Goal: Task Accomplishment & Management: Manage account settings

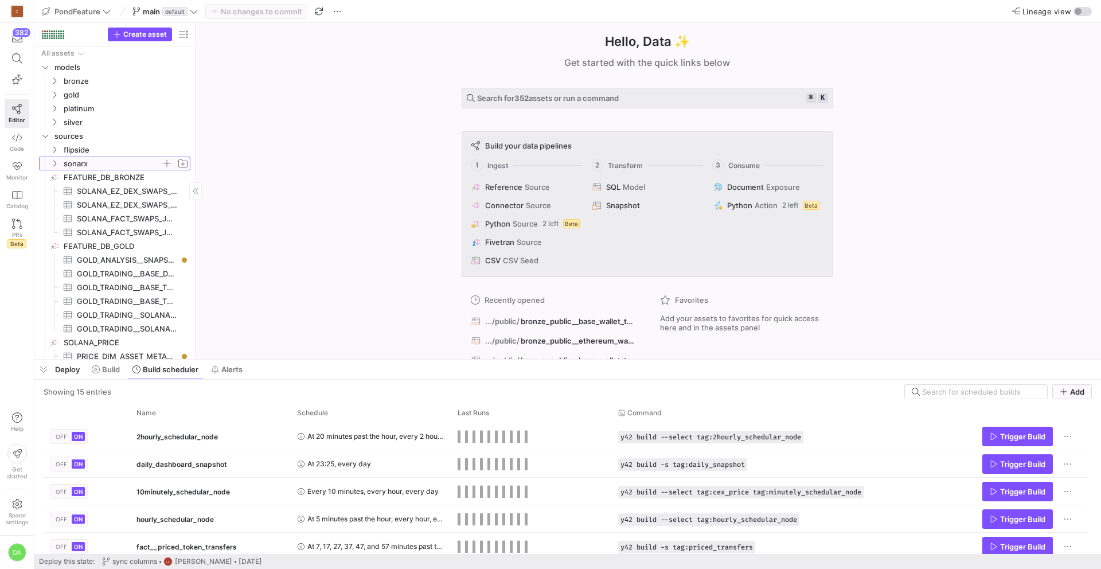
click at [56, 164] on icon "Press SPACE to select this row." at bounding box center [54, 164] width 3 height 6
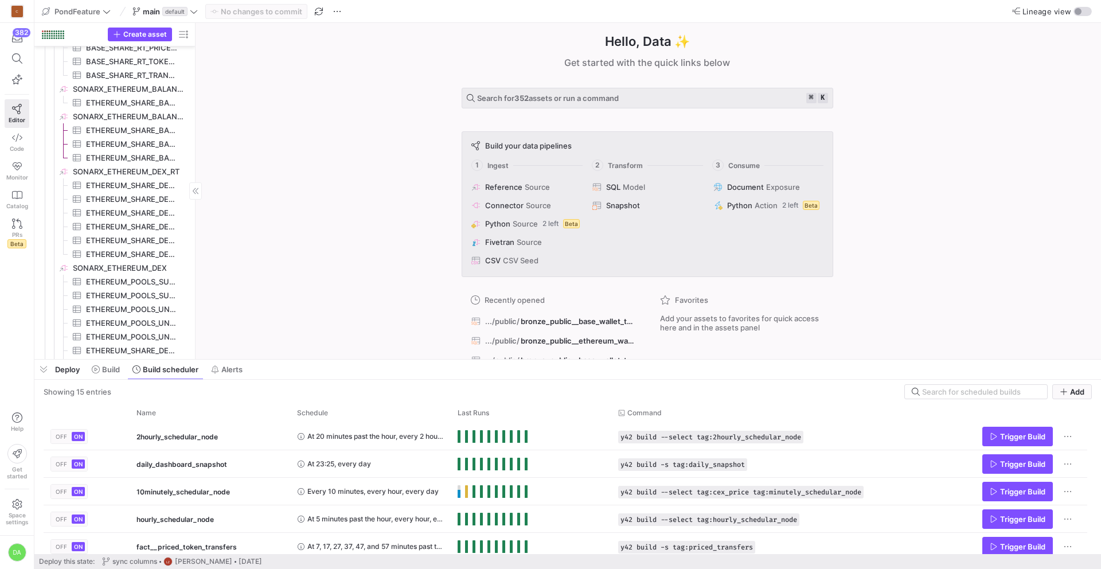
scroll to position [637, 0]
click at [197, 11] on icon at bounding box center [194, 11] width 8 height 8
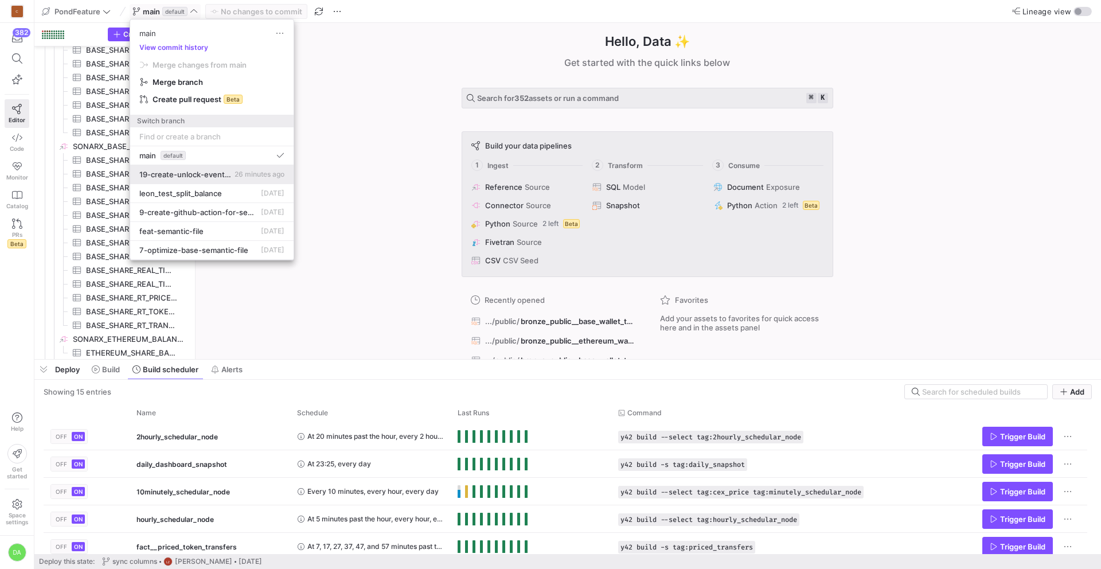
click at [207, 171] on span "19-create-unlock-event-view" at bounding box center [185, 174] width 93 height 9
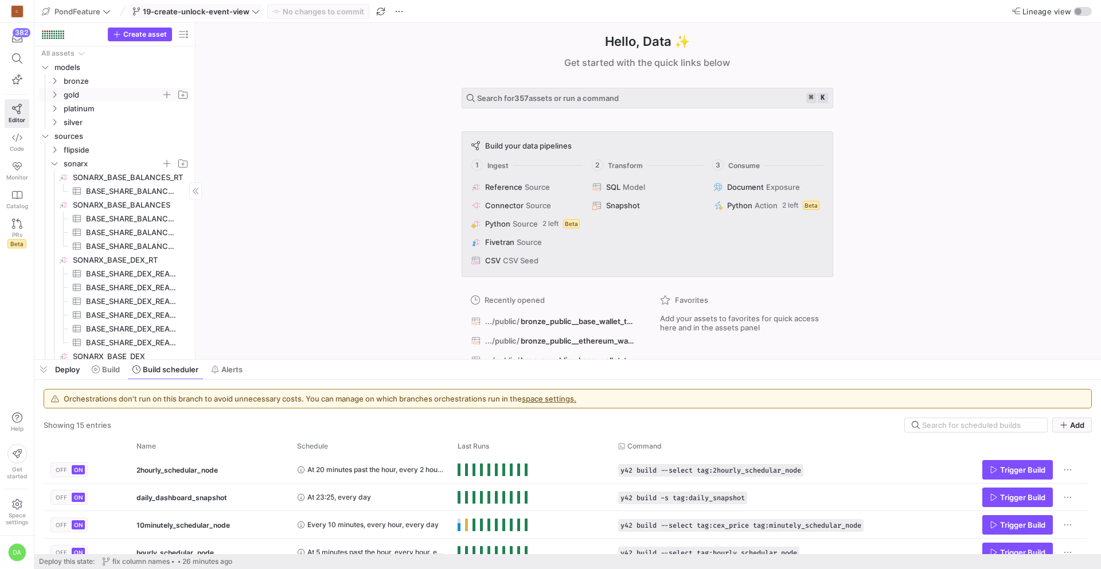
click at [54, 91] on icon "Press SPACE to select this row." at bounding box center [54, 94] width 8 height 7
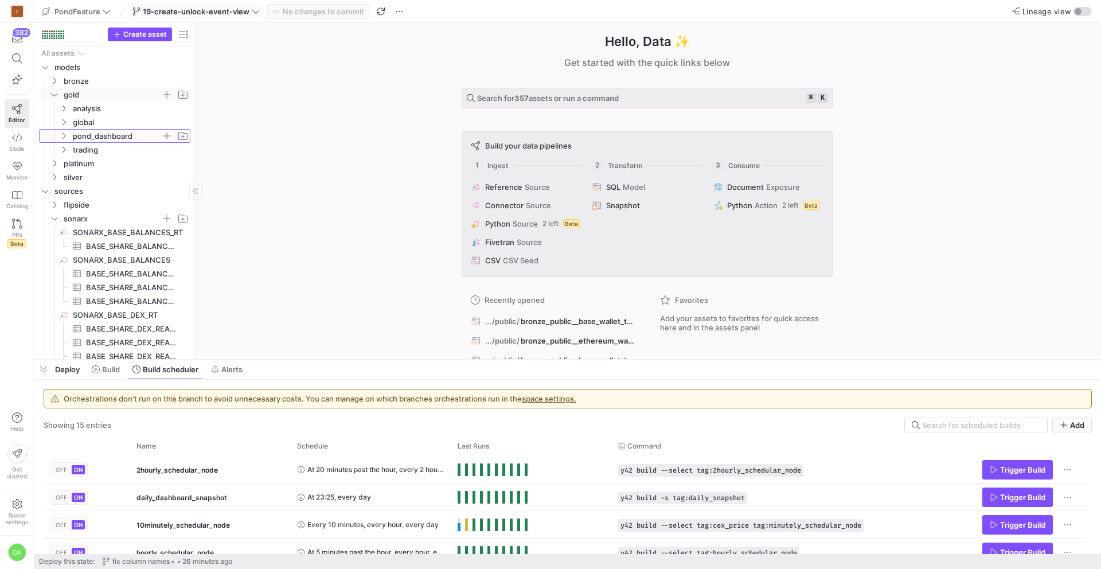
click at [61, 135] on icon "Press SPACE to select this row." at bounding box center [64, 136] width 8 height 7
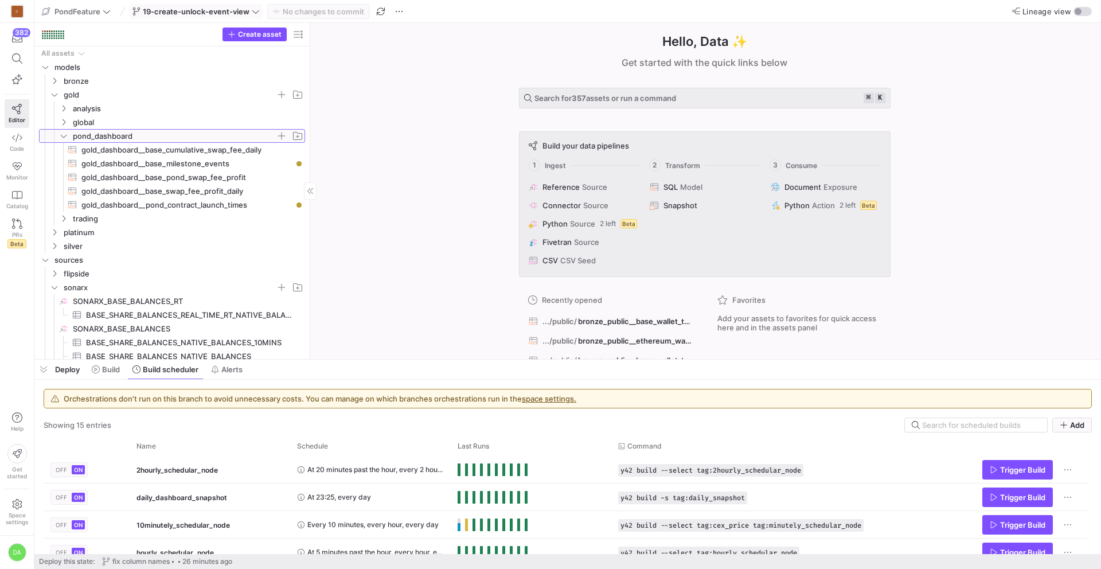
drag, startPoint x: 196, startPoint y: 139, endPoint x: 330, endPoint y: 141, distance: 134.3
click at [236, 161] on span "gold_dashboard__base_milestone_events​​​​​​​​​​" at bounding box center [186, 163] width 211 height 13
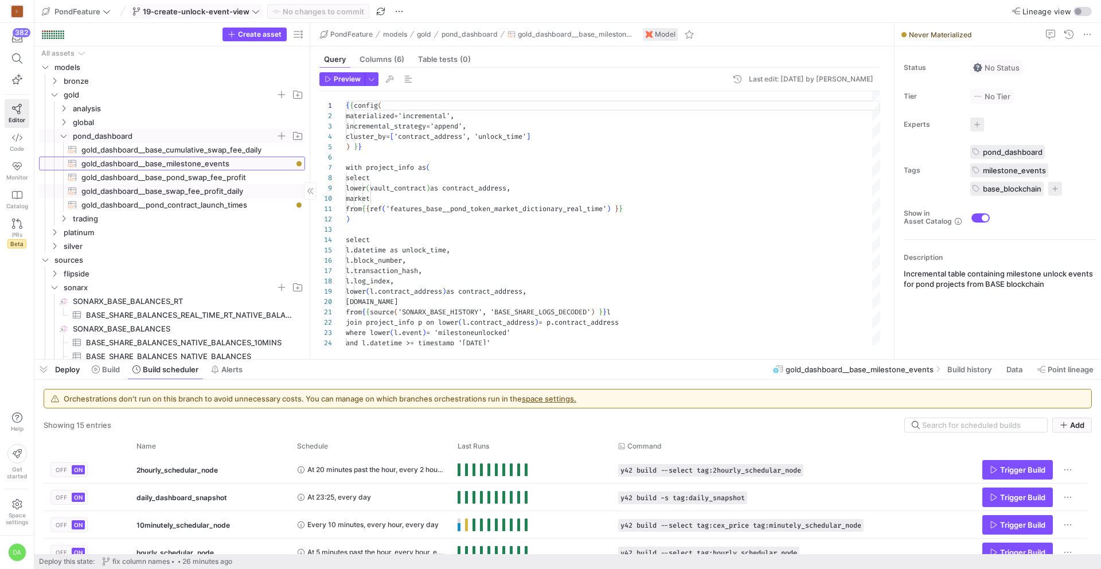
scroll to position [103, 0]
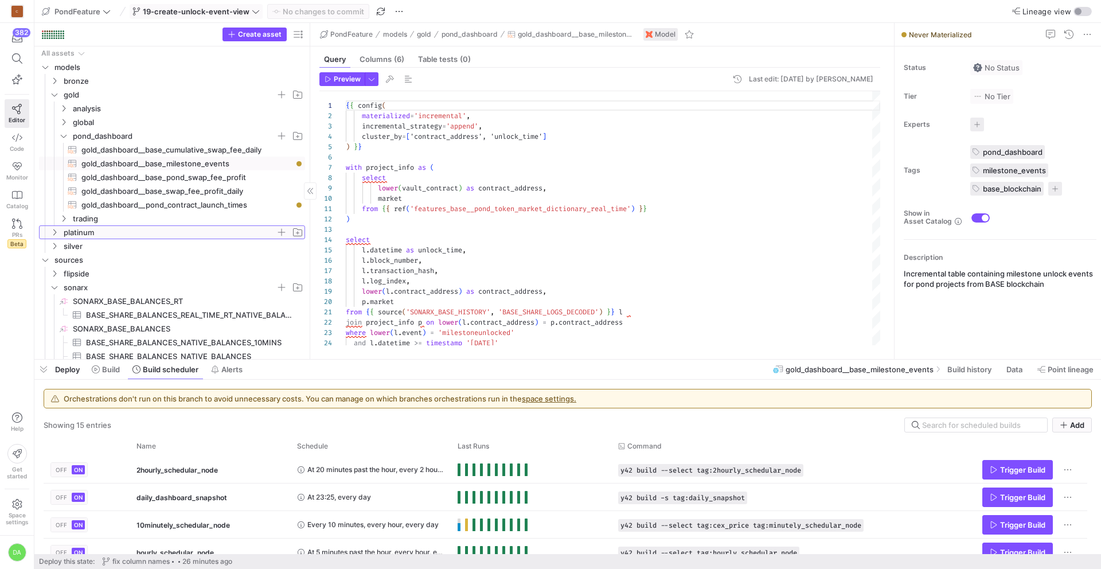
click at [52, 234] on icon "Press SPACE to select this row." at bounding box center [54, 232] width 8 height 7
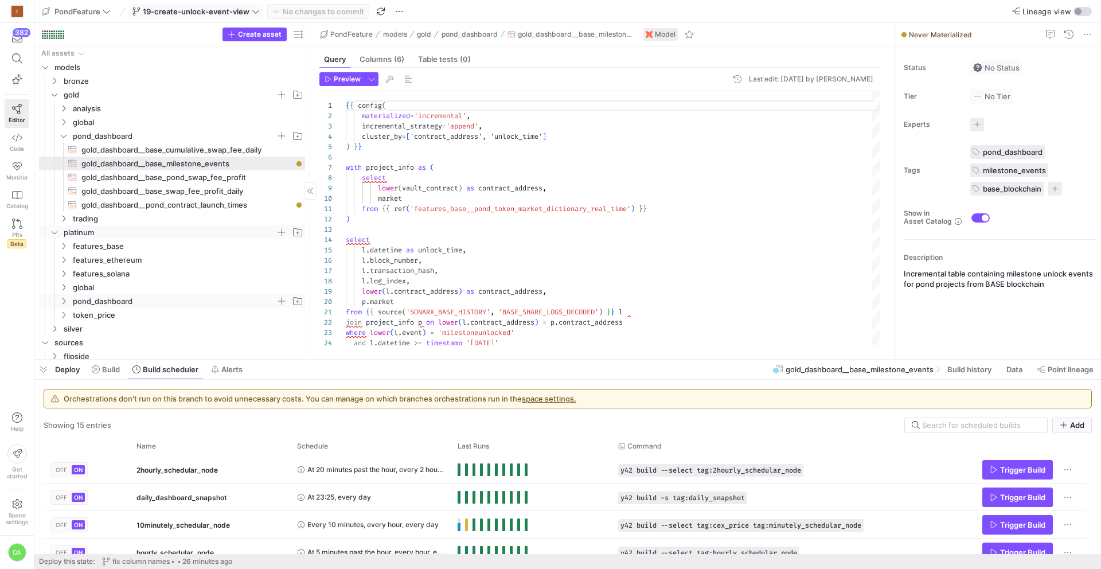
click at [60, 301] on icon "Press SPACE to select this row." at bounding box center [64, 301] width 8 height 7
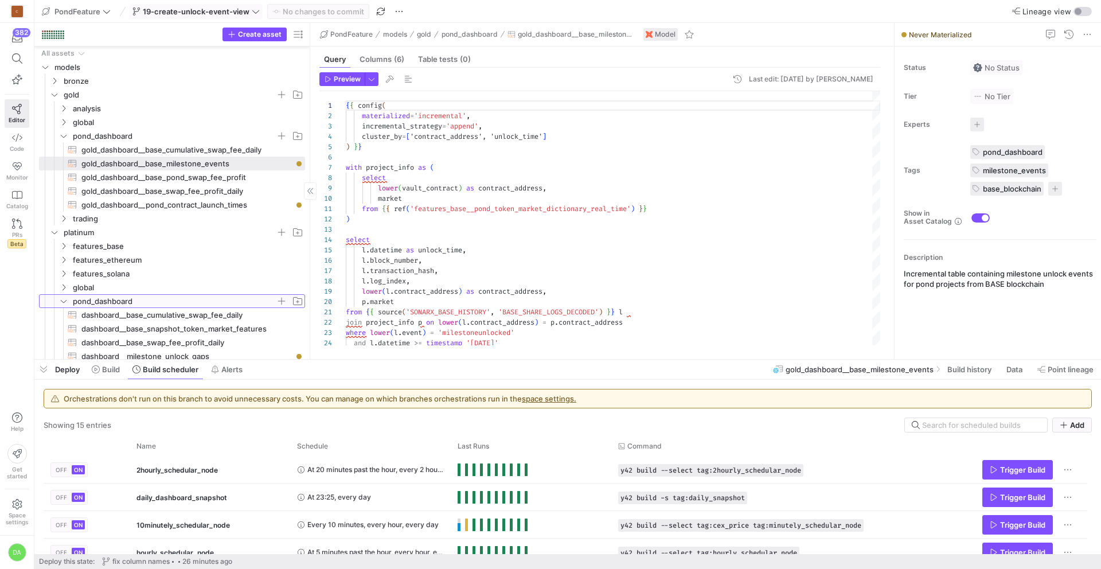
scroll to position [184, 0]
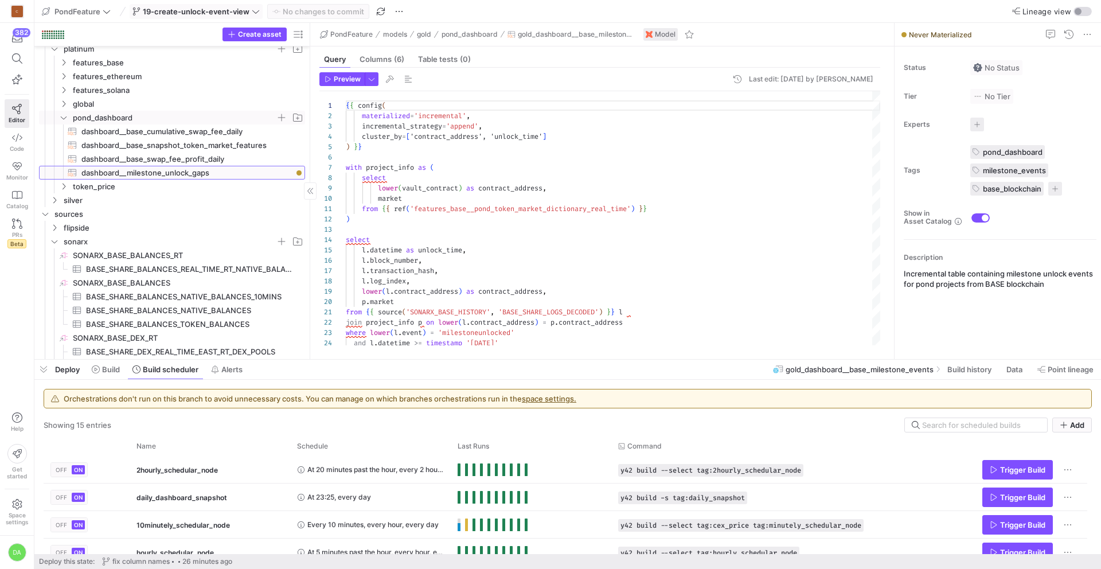
click at [207, 173] on span "dashboard__milestone_unlock_gaps​​​​​​​​​​" at bounding box center [186, 172] width 211 height 13
type textarea "{{ config( materialized='view' ) }} {# with launch_times as ( select lower(seed…"
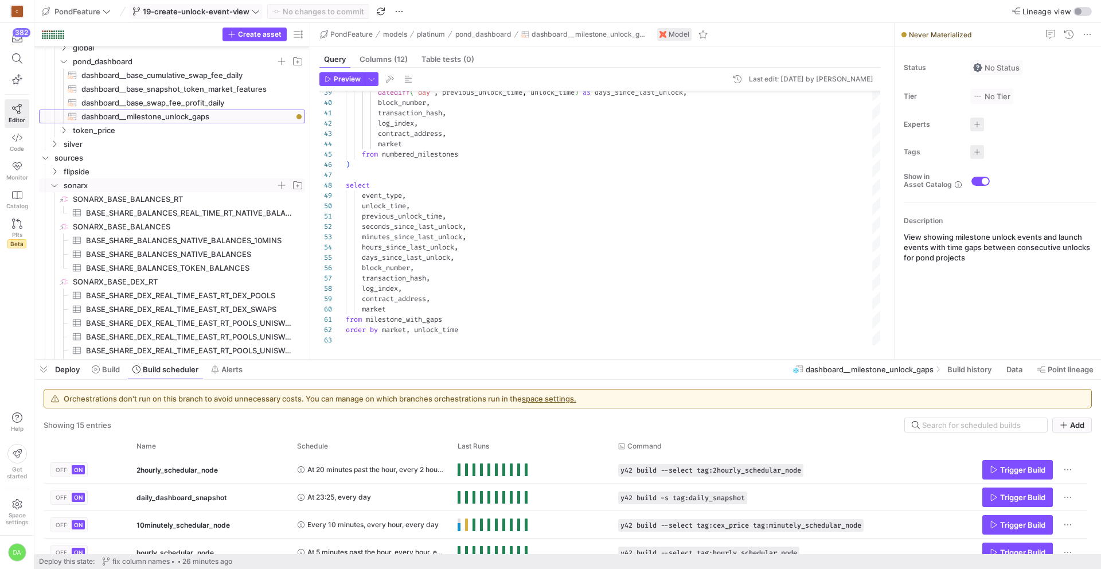
scroll to position [247, 0]
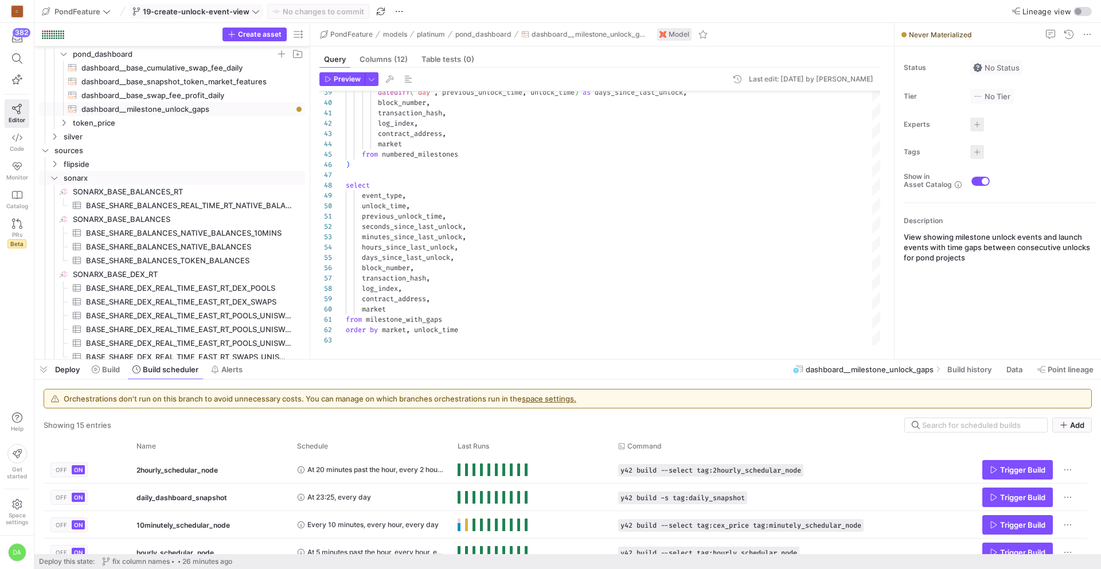
click at [51, 177] on icon "Press SPACE to select this row." at bounding box center [54, 177] width 8 height 7
click at [56, 176] on icon "Press SPACE to select this row." at bounding box center [54, 177] width 8 height 7
click at [53, 178] on icon at bounding box center [54, 177] width 8 height 7
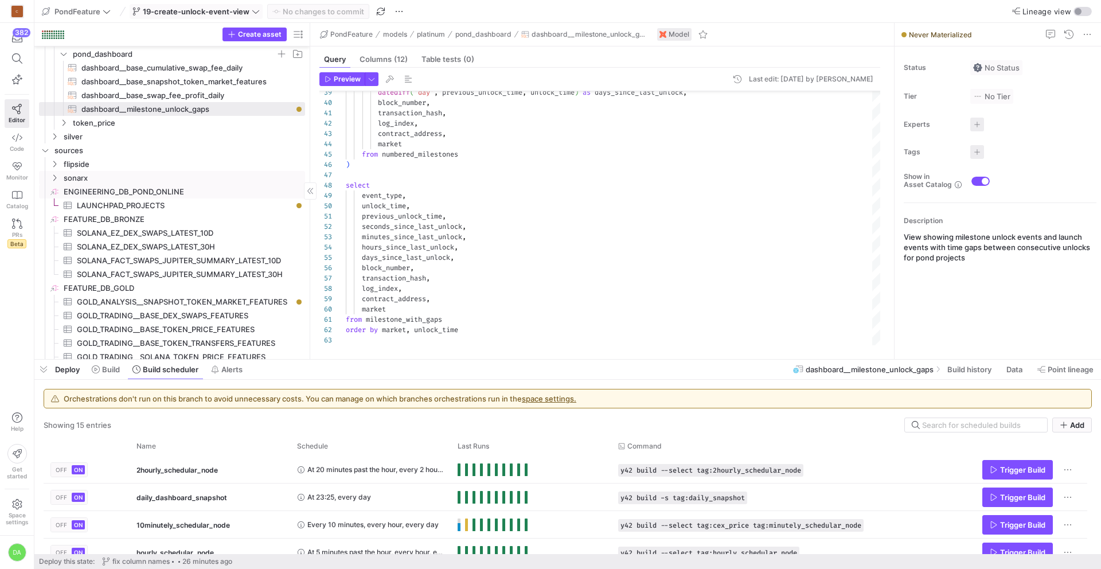
click at [141, 193] on span "ENGINEERING_DB_POND_ONLINE​​​​​​​​" at bounding box center [184, 191] width 240 height 13
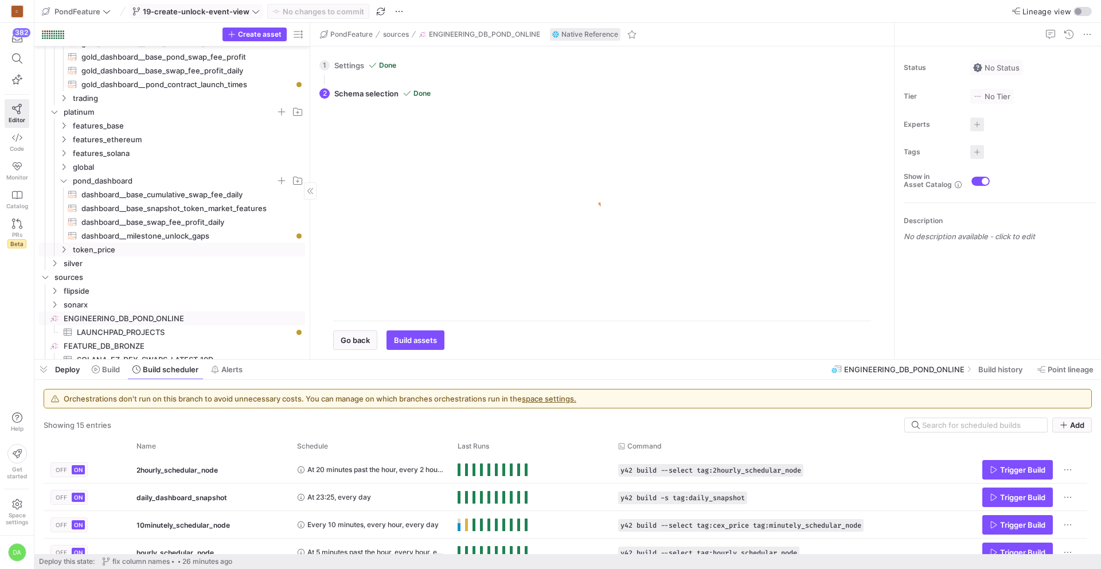
scroll to position [192, 0]
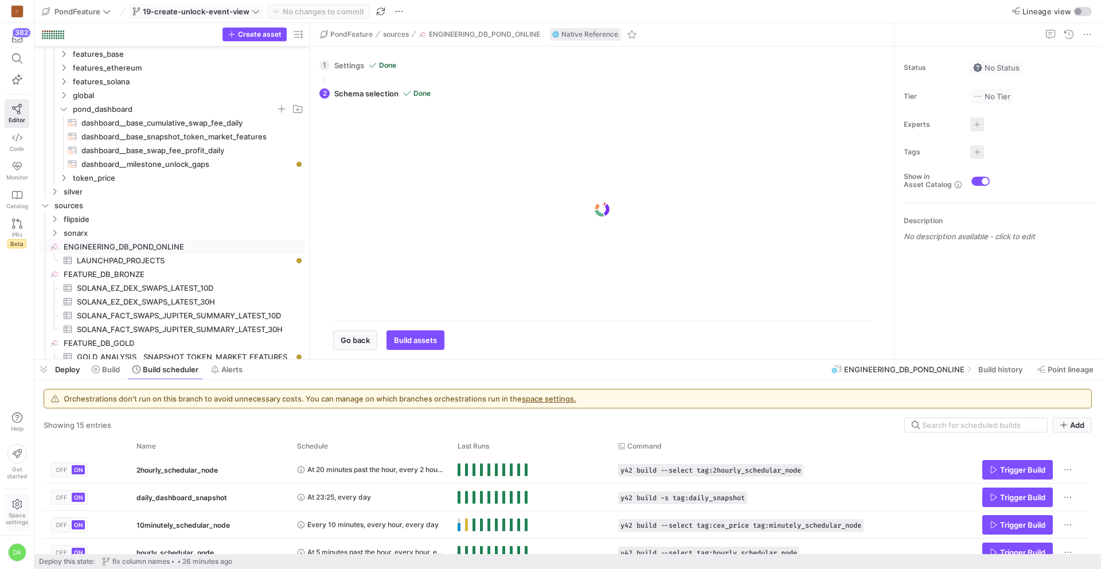
click at [21, 515] on span "Space settings" at bounding box center [17, 519] width 22 height 14
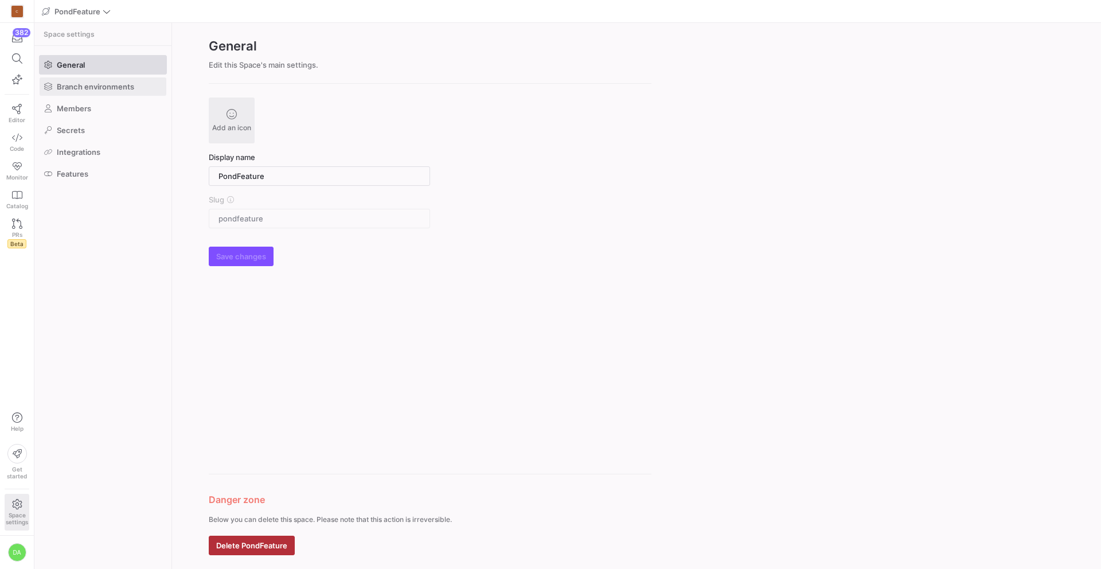
click at [118, 80] on span at bounding box center [103, 86] width 127 height 18
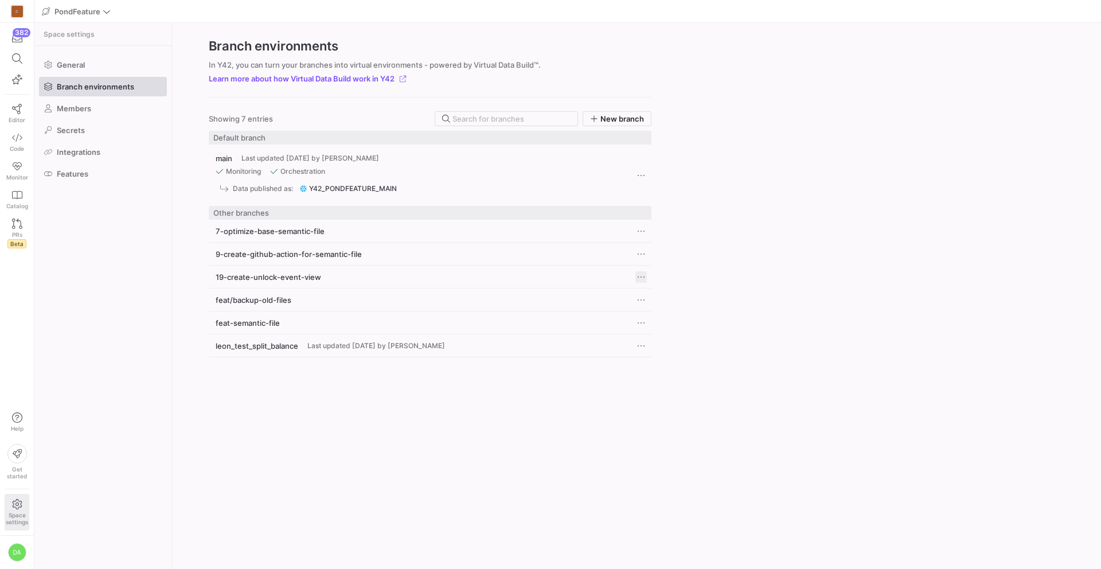
click at [641, 274] on span "Press SPACE to select this row." at bounding box center [641, 276] width 11 height 11
click at [651, 288] on span "Edit" at bounding box center [650, 292] width 14 height 9
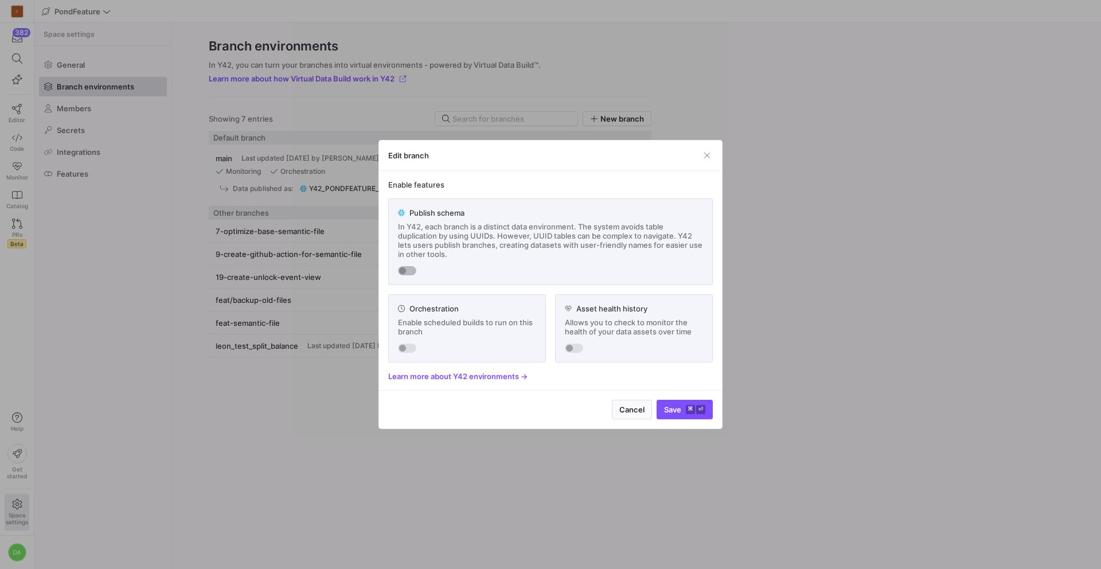
click at [410, 269] on div "button" at bounding box center [407, 270] width 18 height 9
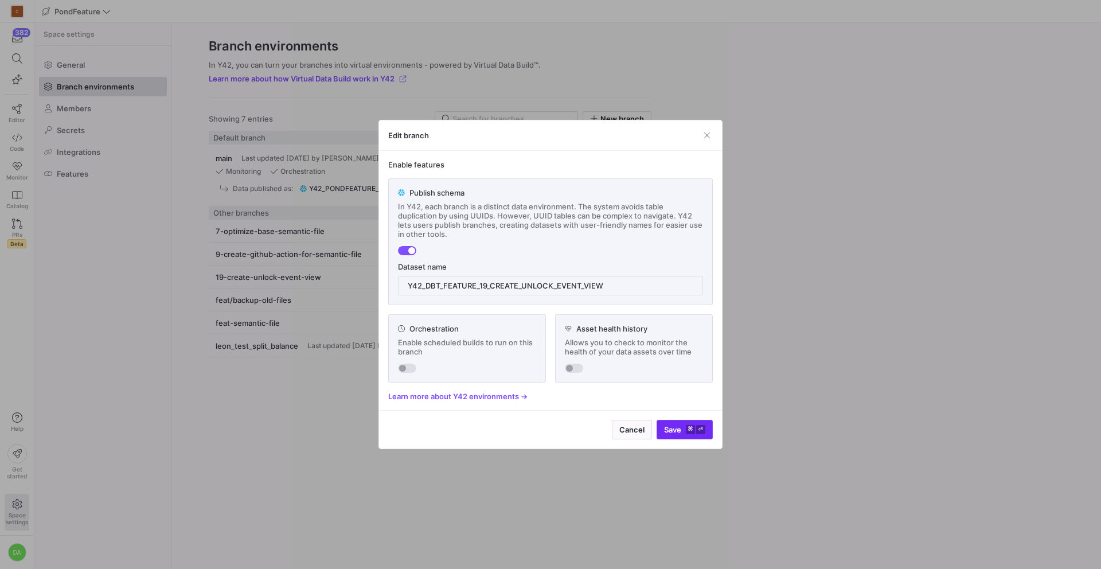
click at [675, 429] on span "Save ⌘ ⏎" at bounding box center [684, 429] width 41 height 9
click at [709, 135] on span "button" at bounding box center [707, 135] width 11 height 11
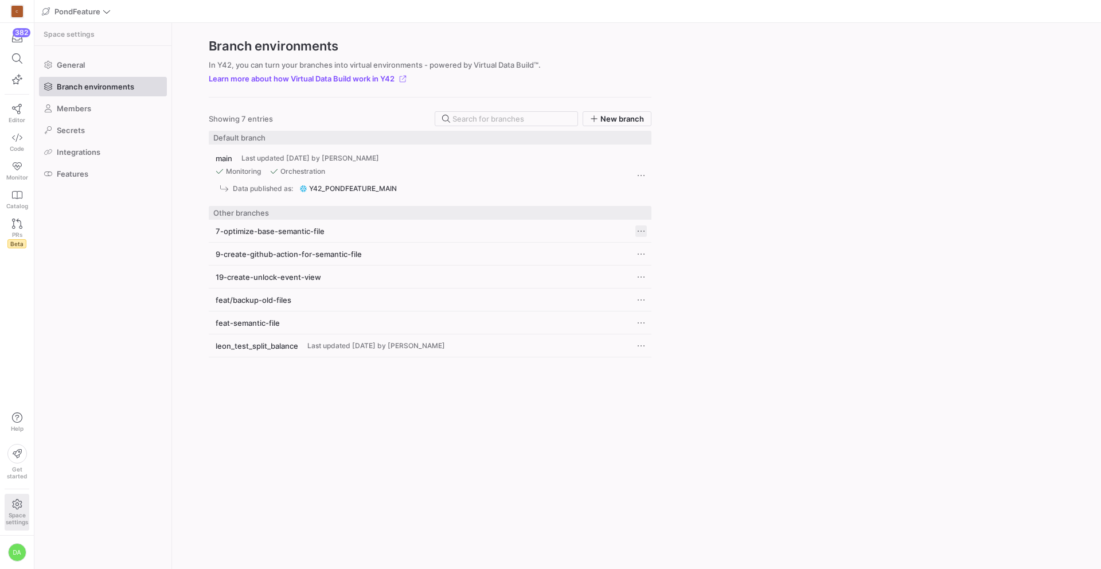
click at [638, 232] on span "Press SPACE to select this row." at bounding box center [641, 230] width 11 height 11
click at [646, 240] on button "Edit" at bounding box center [683, 246] width 94 height 18
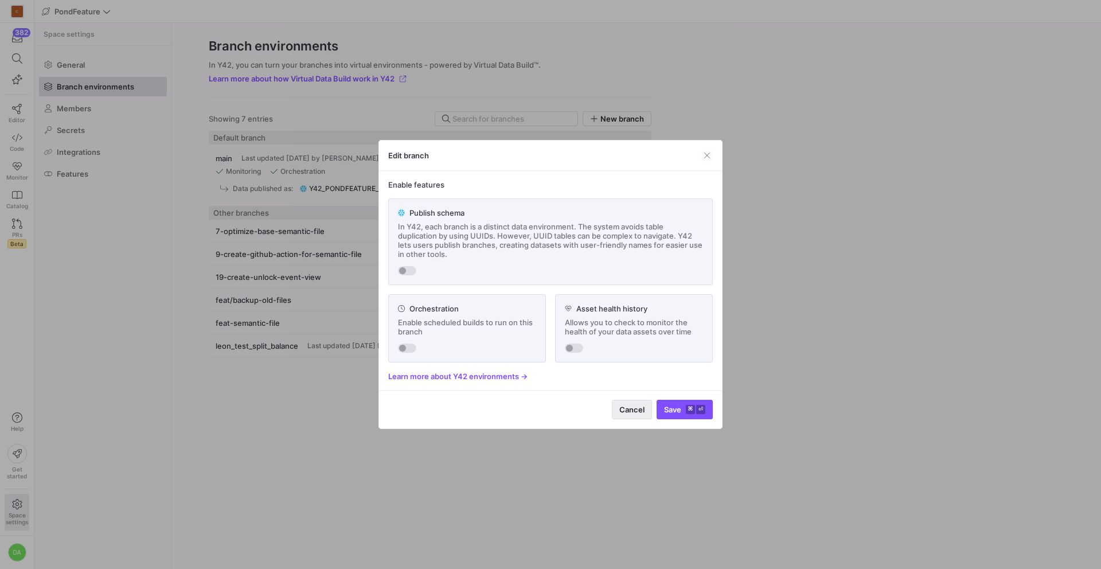
click at [626, 406] on span "Cancel" at bounding box center [632, 409] width 25 height 9
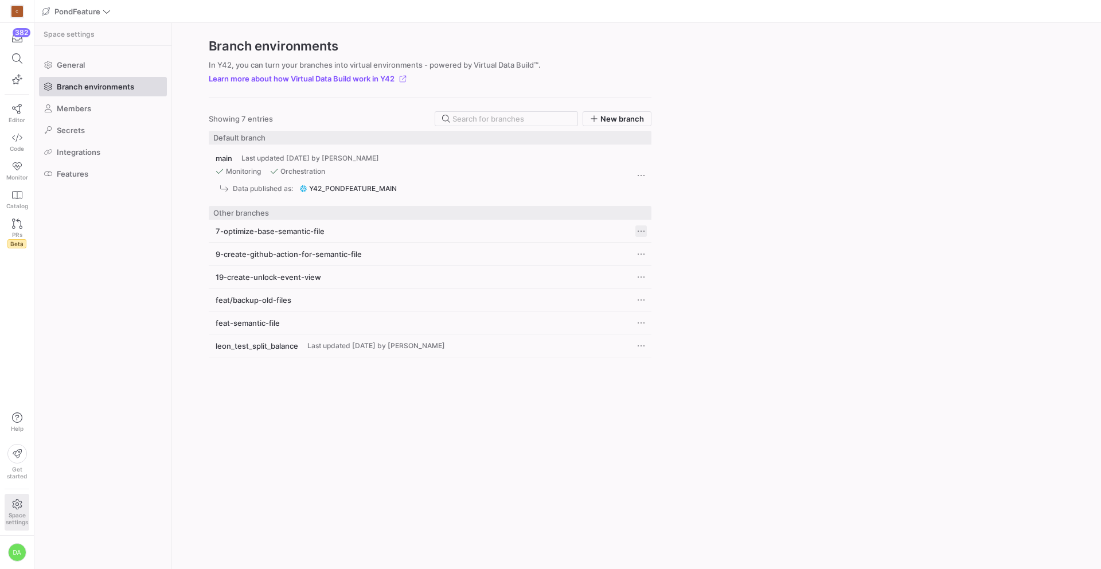
click at [644, 228] on span "Press SPACE to select this row." at bounding box center [641, 230] width 11 height 11
click at [661, 262] on span "Delete" at bounding box center [665, 264] width 24 height 9
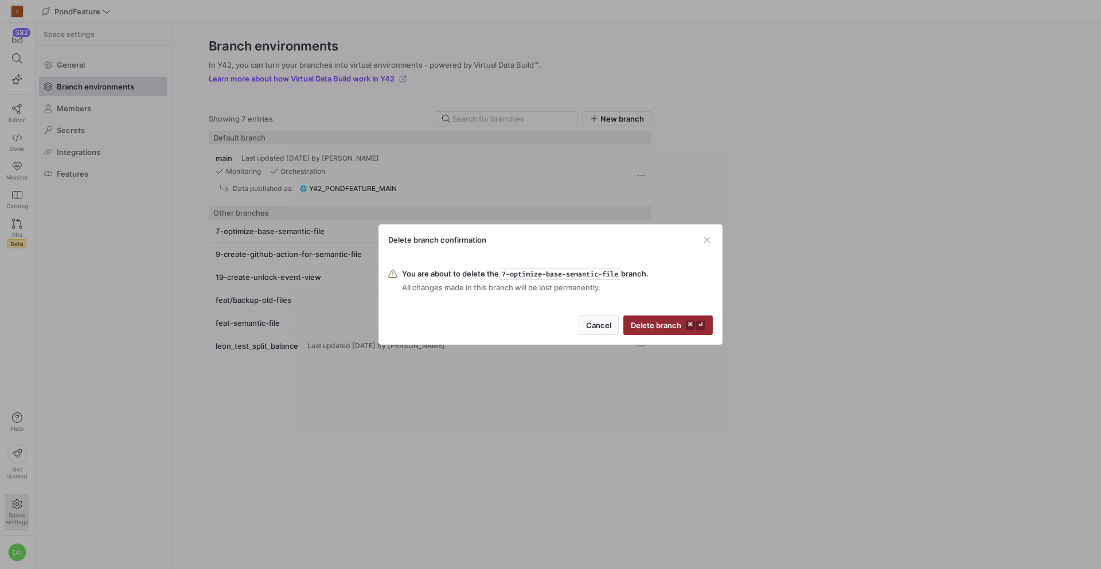
click at [677, 318] on span "submit" at bounding box center [668, 325] width 88 height 18
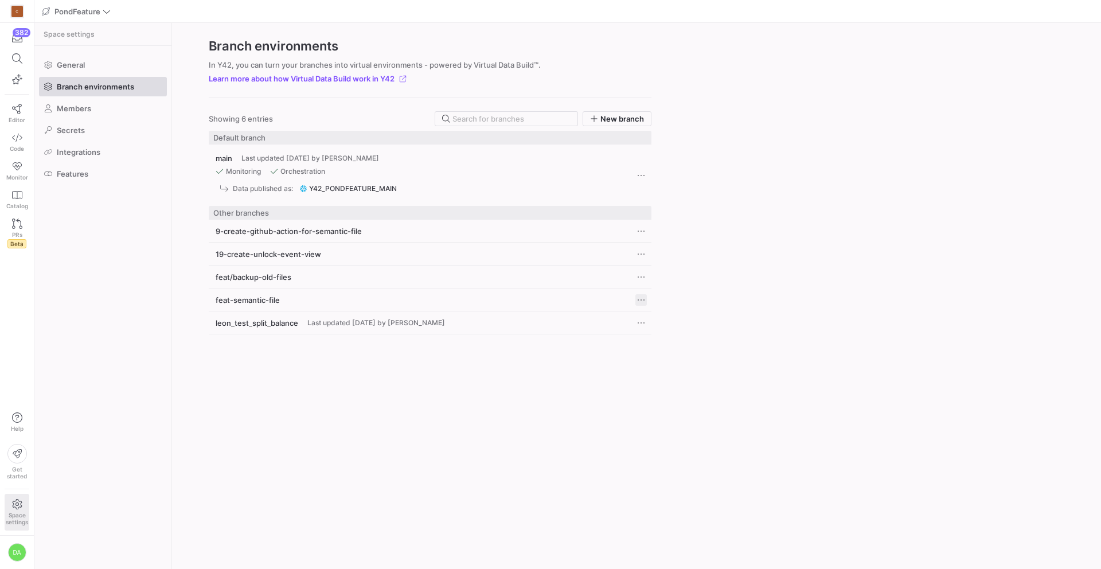
click at [642, 298] on span "Press SPACE to select this row." at bounding box center [641, 299] width 11 height 11
click at [661, 333] on span "Delete" at bounding box center [665, 333] width 24 height 9
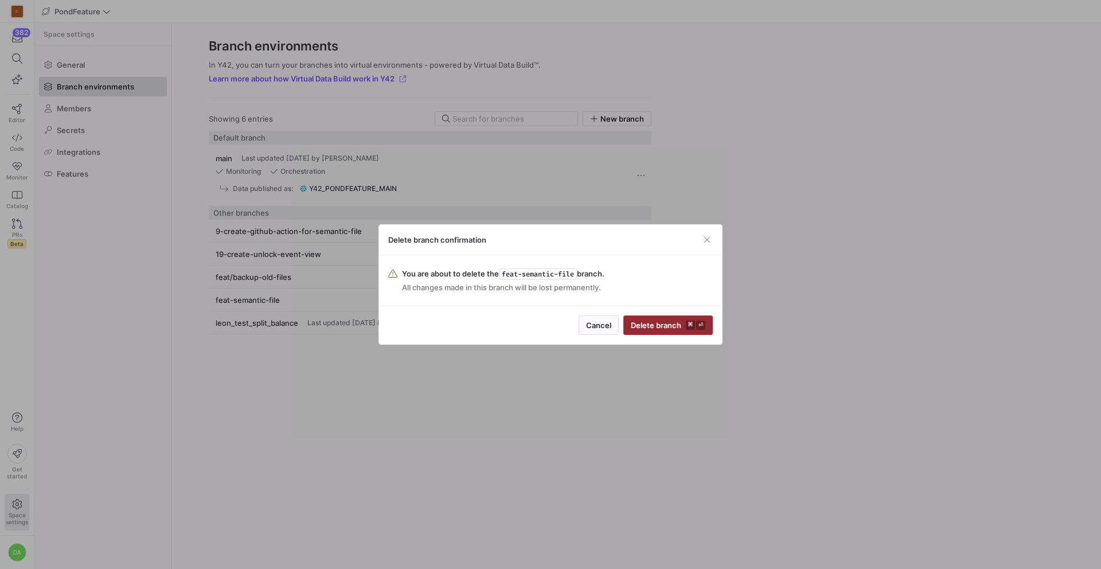
click at [650, 320] on span "submit" at bounding box center [668, 325] width 88 height 18
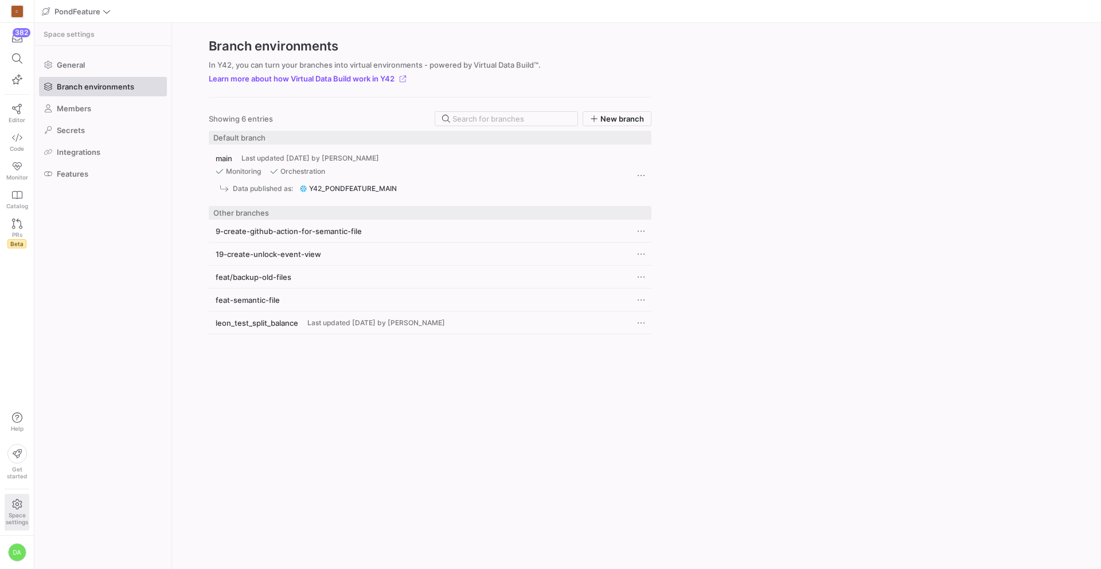
click at [548, 389] on div "main Last updated 4 days ago by Leon z Monitoring Orchestration Data published …" at bounding box center [430, 343] width 443 height 424
click at [643, 274] on span "Press SPACE to select this row." at bounding box center [641, 276] width 11 height 11
click at [650, 287] on button "Edit" at bounding box center [683, 292] width 94 height 18
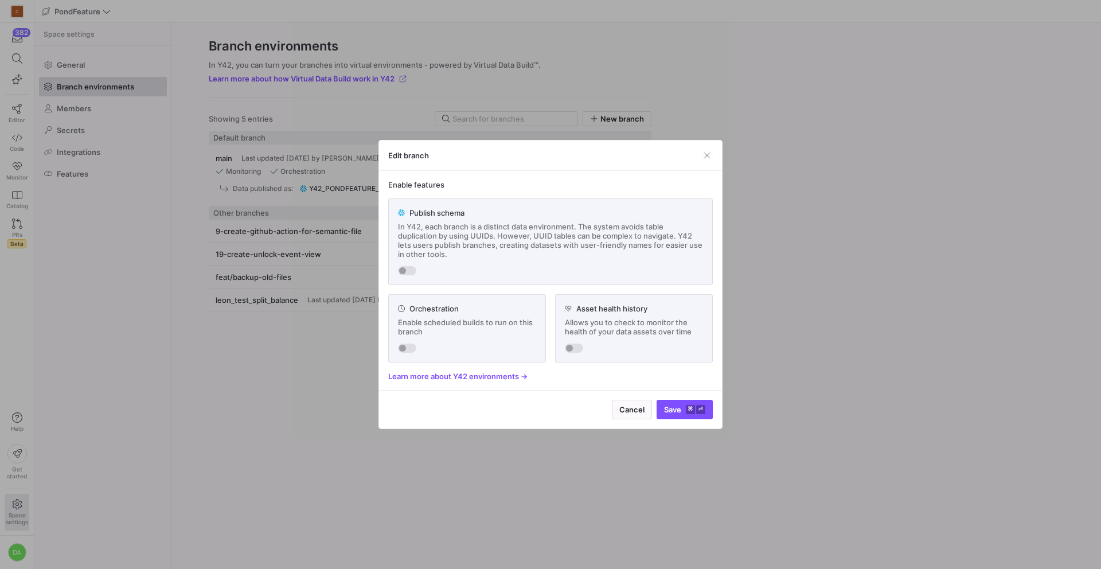
click at [625, 410] on span "Cancel" at bounding box center [632, 409] width 25 height 9
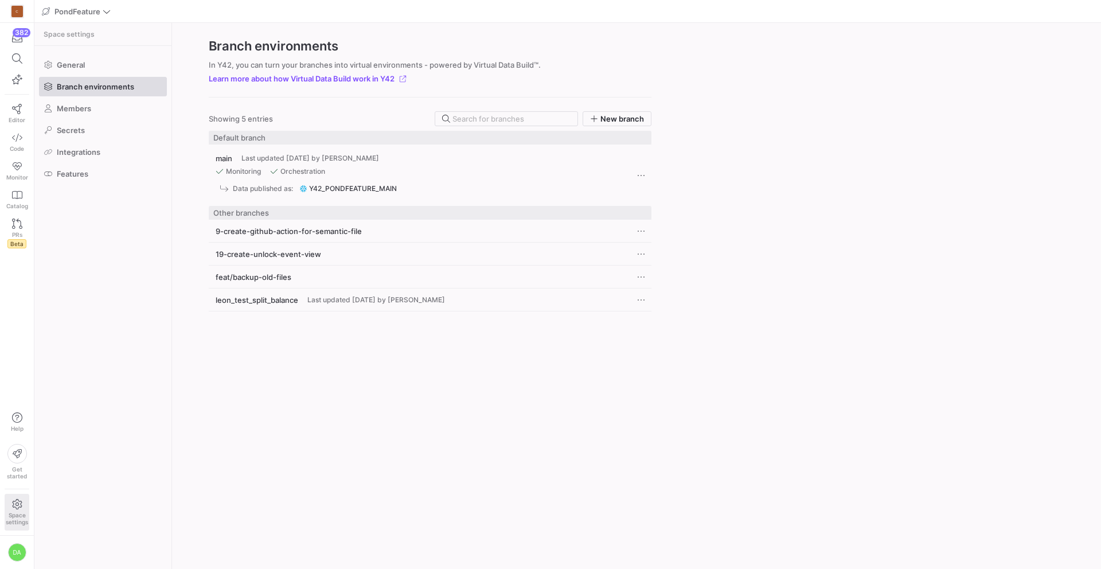
click at [595, 376] on div "main Last updated 4 days ago by Leon z Monitoring Orchestration Data published …" at bounding box center [430, 343] width 443 height 424
click at [646, 297] on span "Press SPACE to select this row." at bounding box center [641, 299] width 11 height 11
click at [656, 333] on span "Delete" at bounding box center [665, 333] width 24 height 9
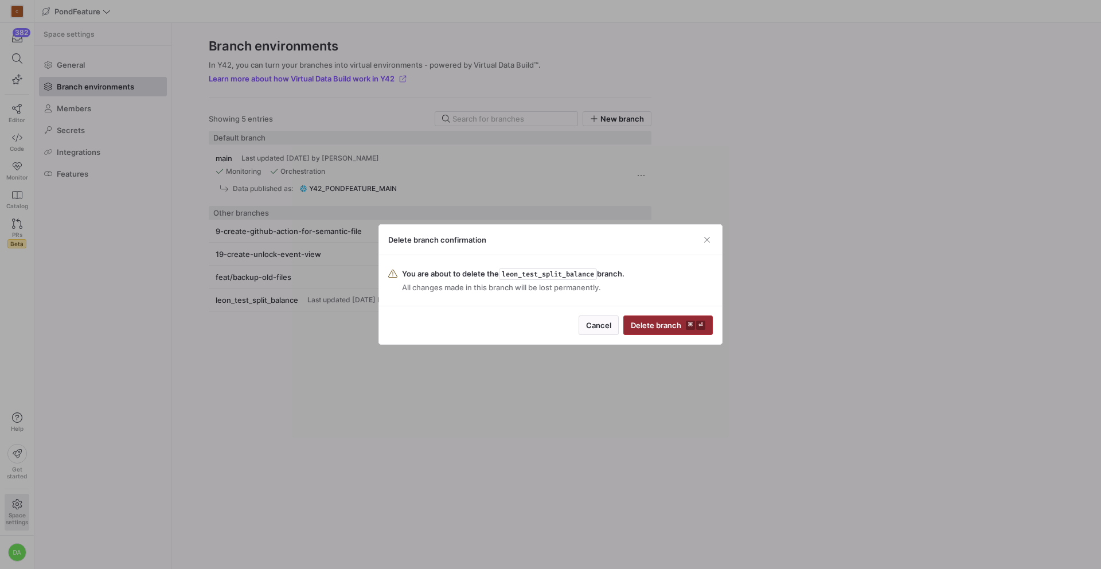
click at [660, 327] on span "Delete branch ⌘ ⏎" at bounding box center [668, 325] width 75 height 9
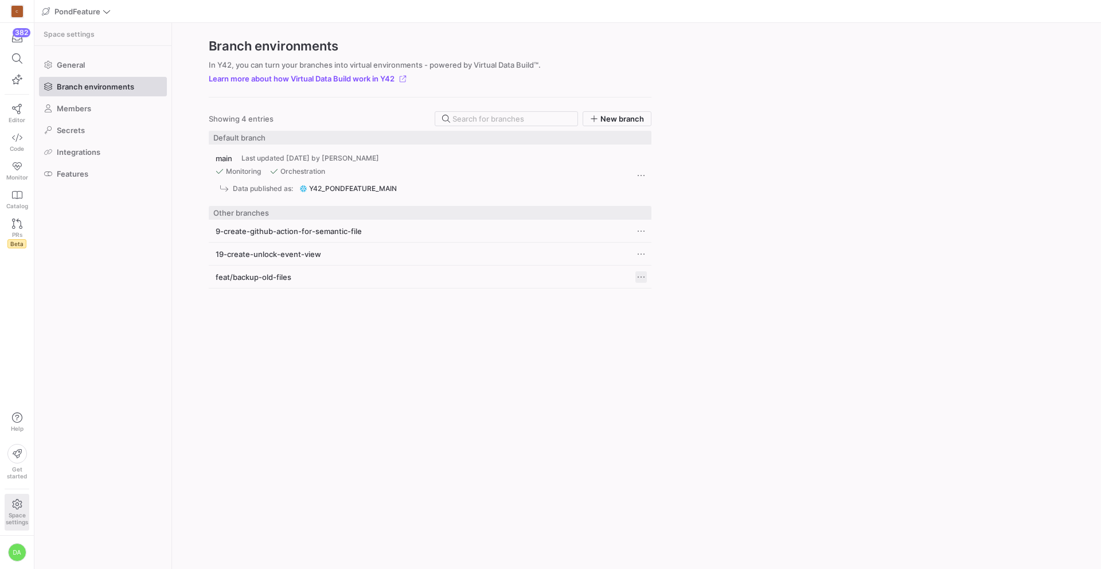
click at [642, 278] on span "Press SPACE to select this row." at bounding box center [641, 276] width 11 height 11
click at [664, 313] on span "Delete" at bounding box center [665, 310] width 24 height 9
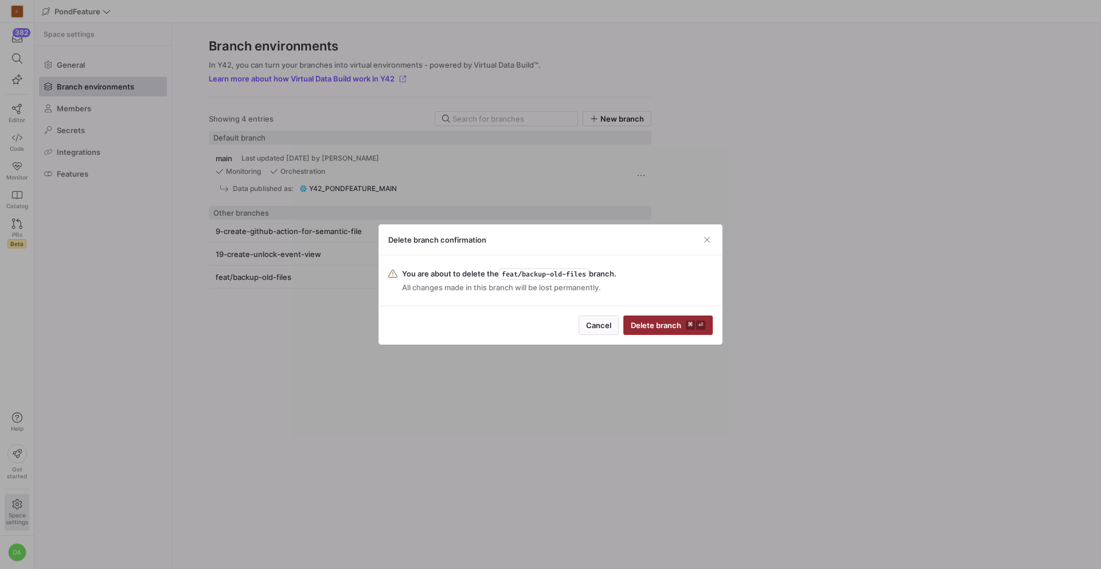
drag, startPoint x: 661, startPoint y: 321, endPoint x: 642, endPoint y: 322, distance: 18.9
click at [657, 321] on span "Delete branch ⌘ ⏎" at bounding box center [668, 325] width 75 height 9
